Goal: Task Accomplishment & Management: Complete application form

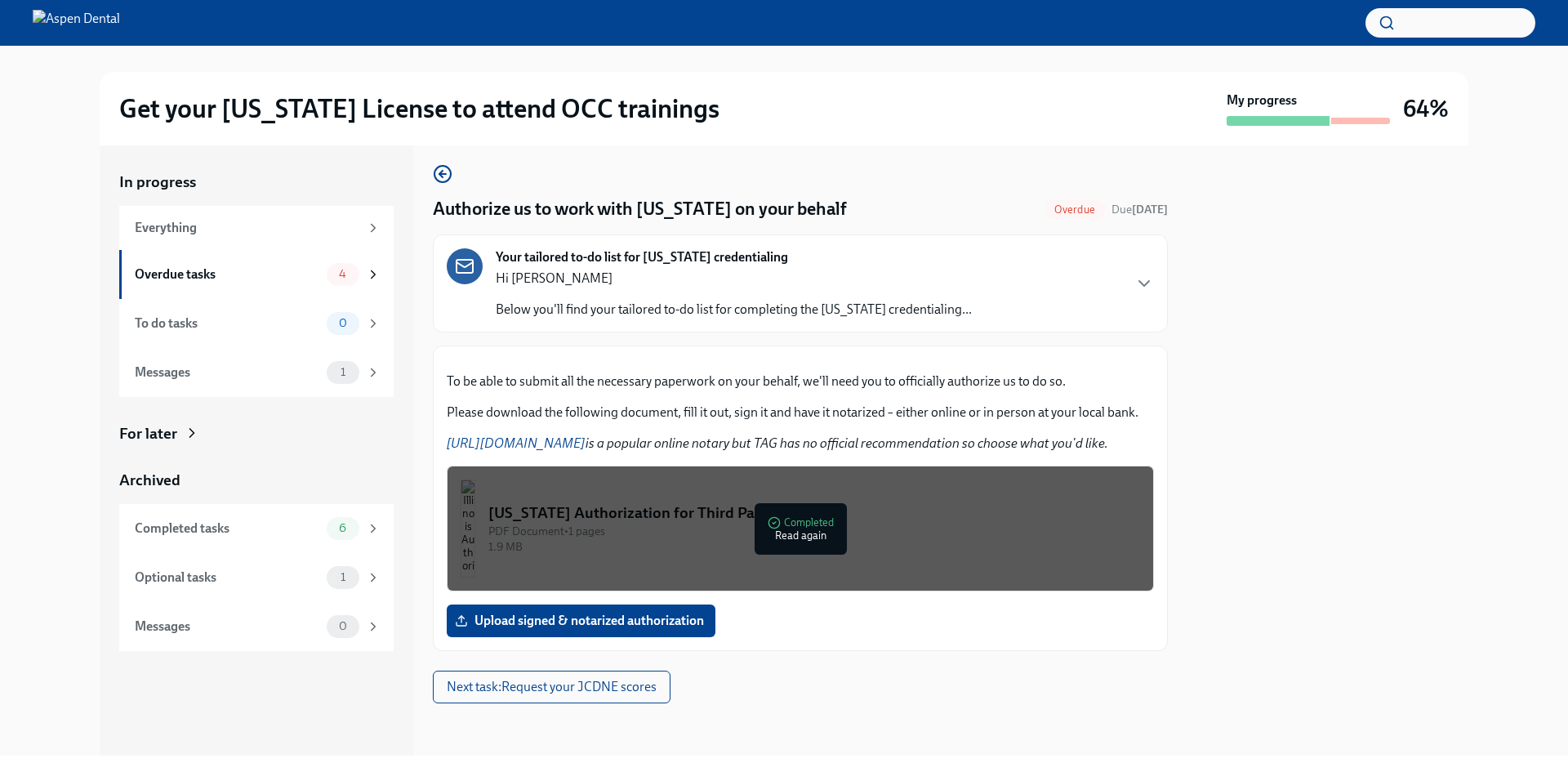
scroll to position [198, 0]
click at [556, 620] on span "Upload signed & notarized authorization" at bounding box center [581, 621] width 246 height 17
click at [0, 0] on input "Upload signed & notarized authorization" at bounding box center [0, 0] width 0 height 0
click at [573, 624] on span "Upload signed & notarized authorization" at bounding box center [581, 621] width 246 height 17
click at [0, 0] on input "Upload signed & notarized authorization" at bounding box center [0, 0] width 0 height 0
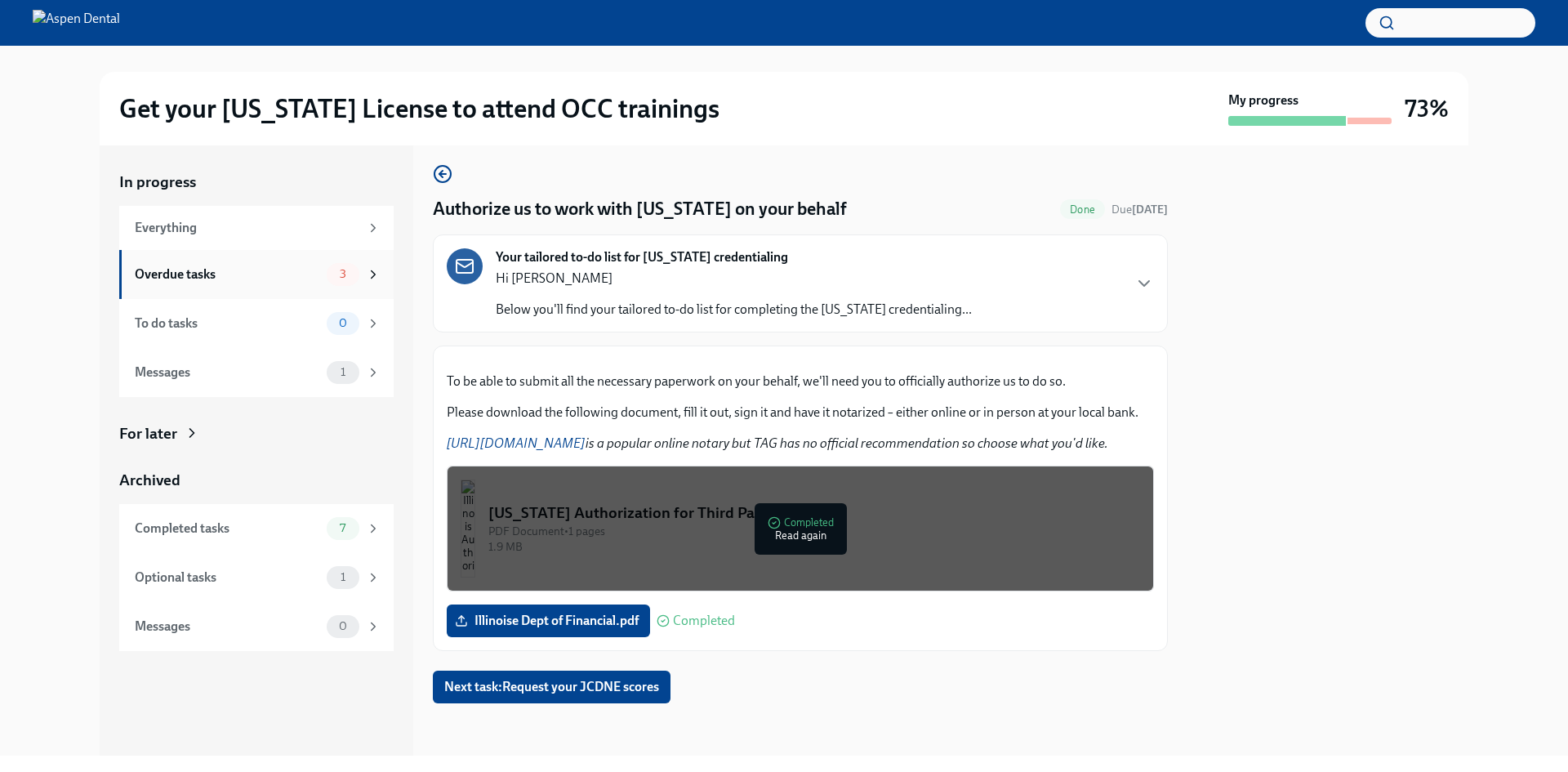
click at [212, 269] on div "Overdue tasks" at bounding box center [227, 275] width 186 height 18
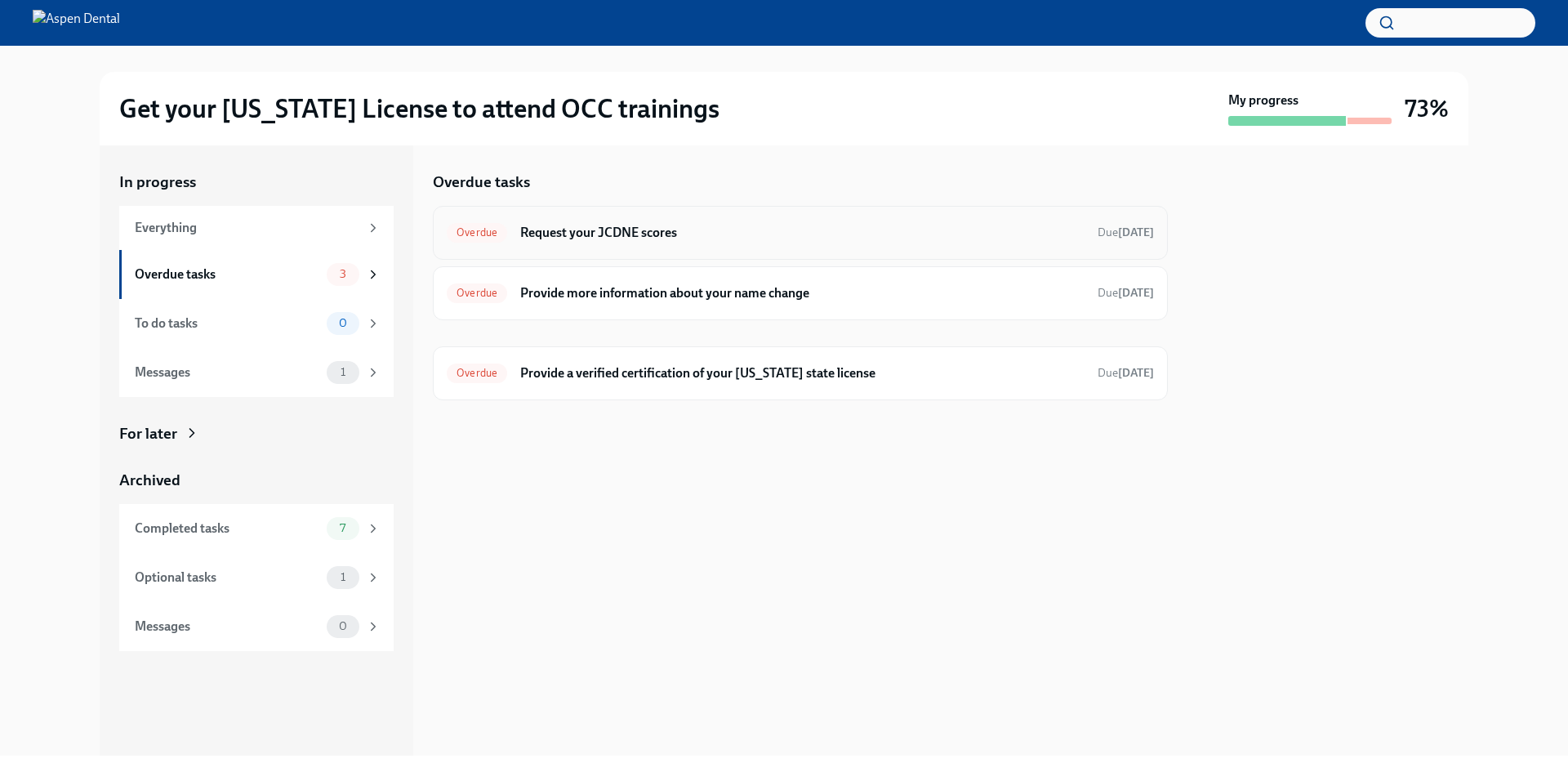
click at [609, 229] on h6 "Request your JCDNE scores" at bounding box center [801, 233] width 564 height 18
click at [685, 383] on div "Overdue Provide a verified certification of your [US_STATE] state license Due […" at bounding box center [800, 373] width 707 height 26
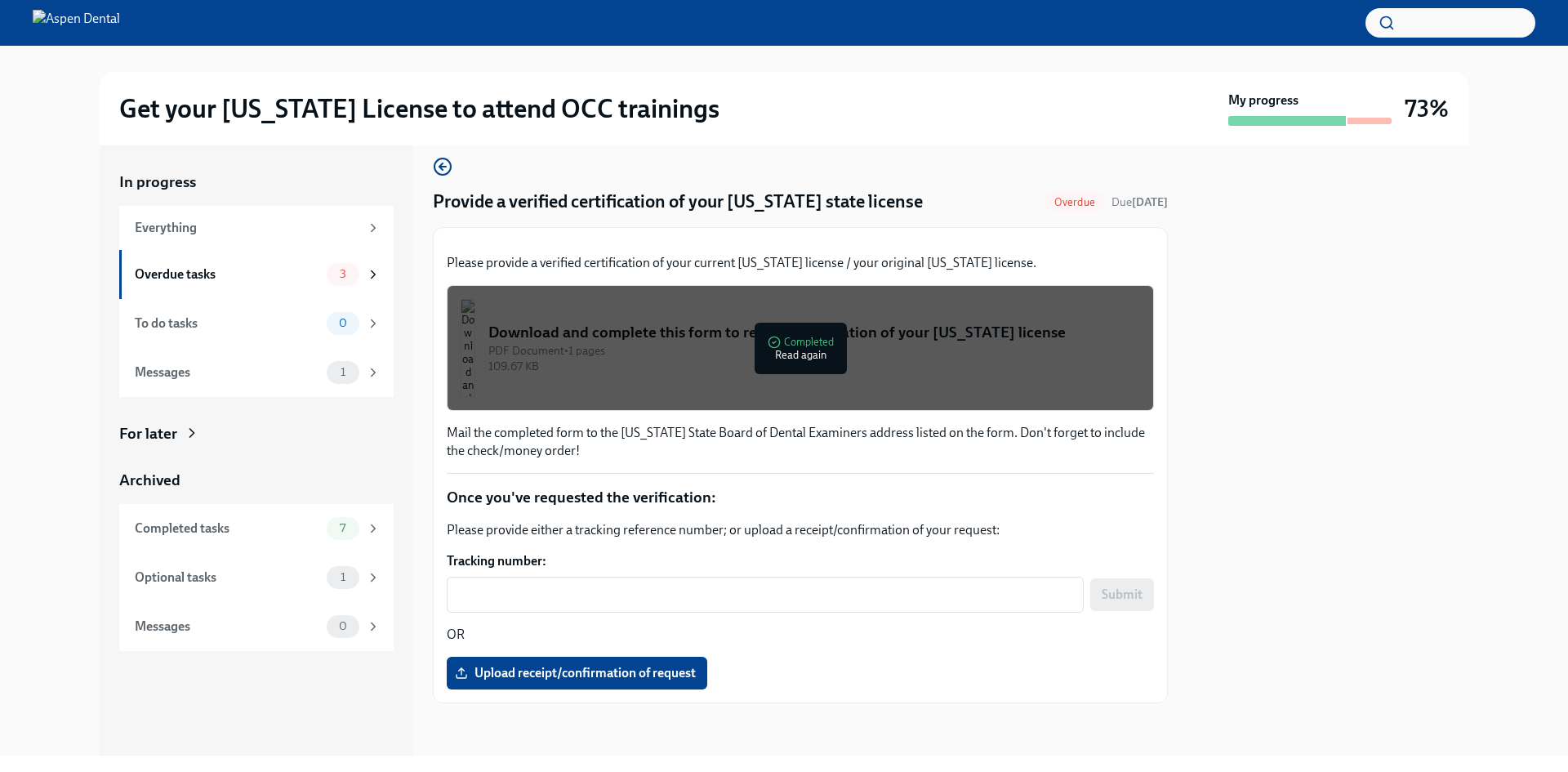
scroll to position [204, 0]
click at [617, 338] on div "Download and complete this form to request verification of your [US_STATE] lice…" at bounding box center [814, 332] width 652 height 21
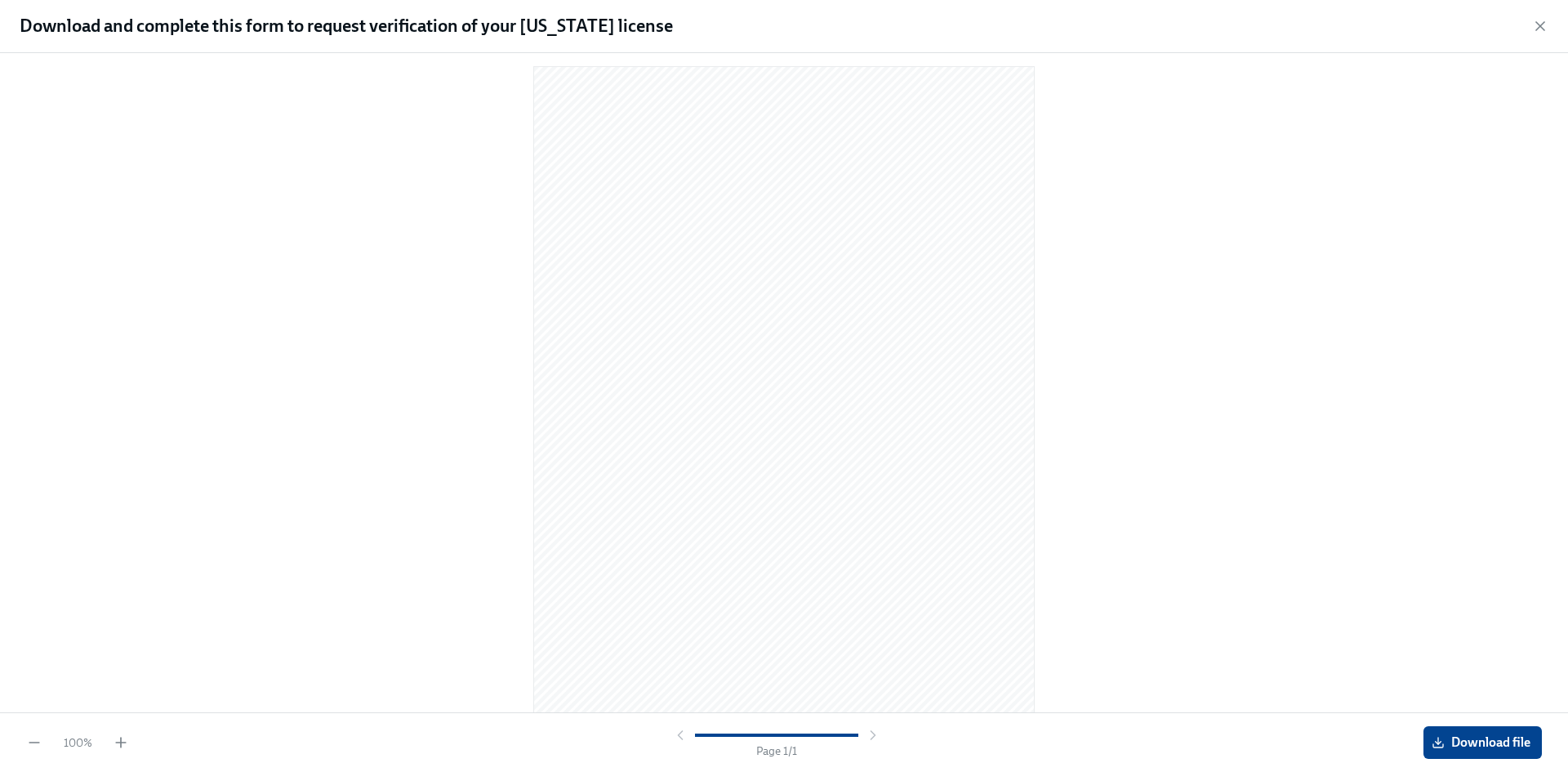
scroll to position [16, 0]
